Goal: Information Seeking & Learning: Learn about a topic

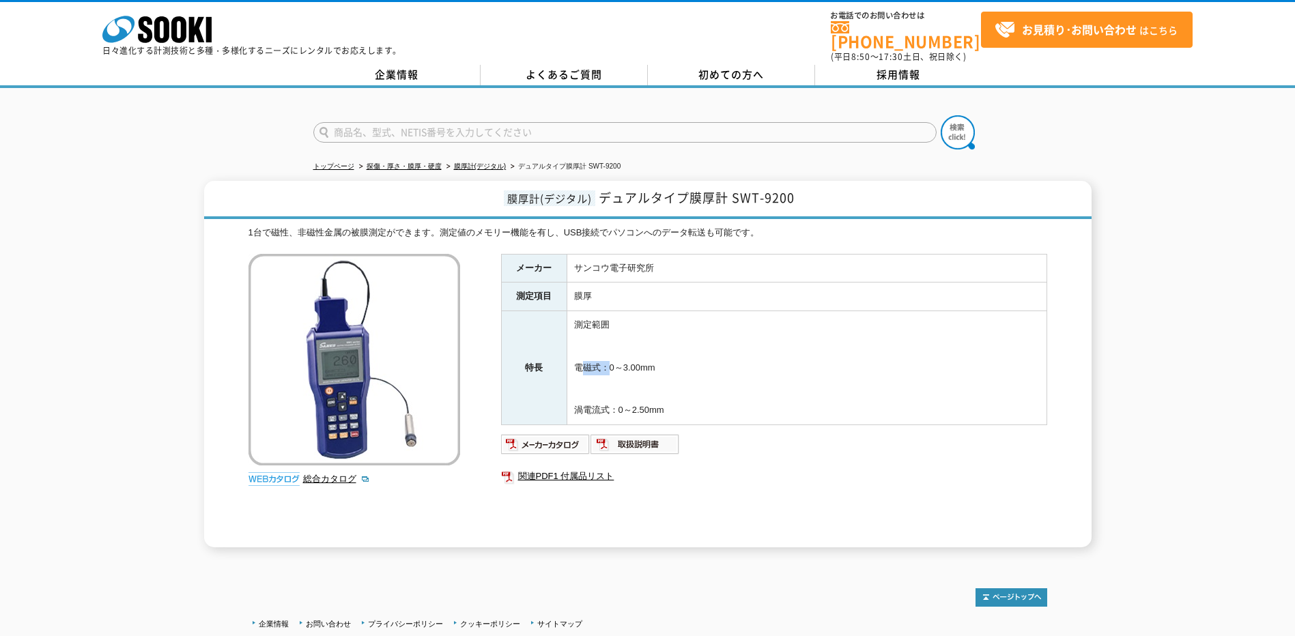
drag, startPoint x: 577, startPoint y: 360, endPoint x: 599, endPoint y: 366, distance: 23.2
click at [599, 366] on td "測定範囲 電磁式：0～3.00mm 渦電流式：0～2.50mm" at bounding box center [807, 368] width 480 height 114
copy td "電磁式"
click at [717, 400] on td "測定範囲 電磁式：0～3.00mm 渦電流式：0～2.50mm" at bounding box center [807, 368] width 480 height 114
click at [646, 440] on img at bounding box center [634, 444] width 89 height 22
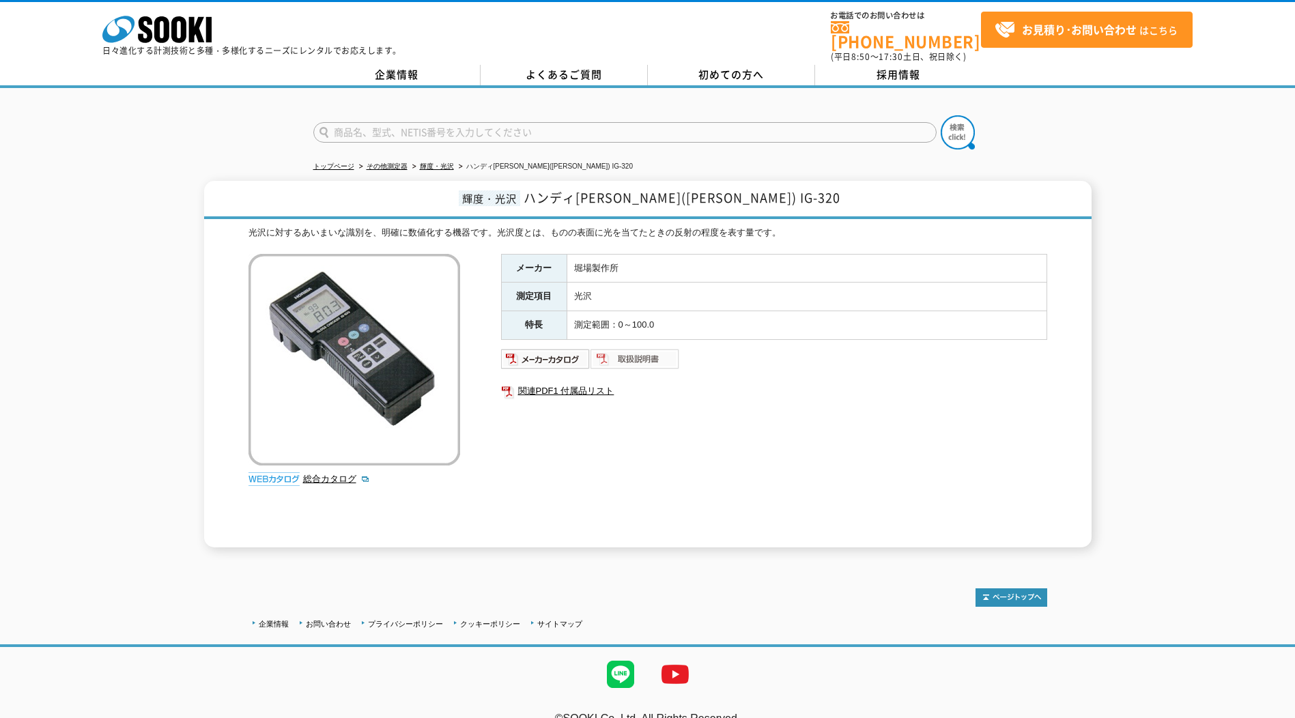
click at [655, 358] on img at bounding box center [634, 359] width 89 height 22
click at [1074, 121] on div at bounding box center [647, 121] width 1295 height 66
